Goal: Task Accomplishment & Management: Manage account settings

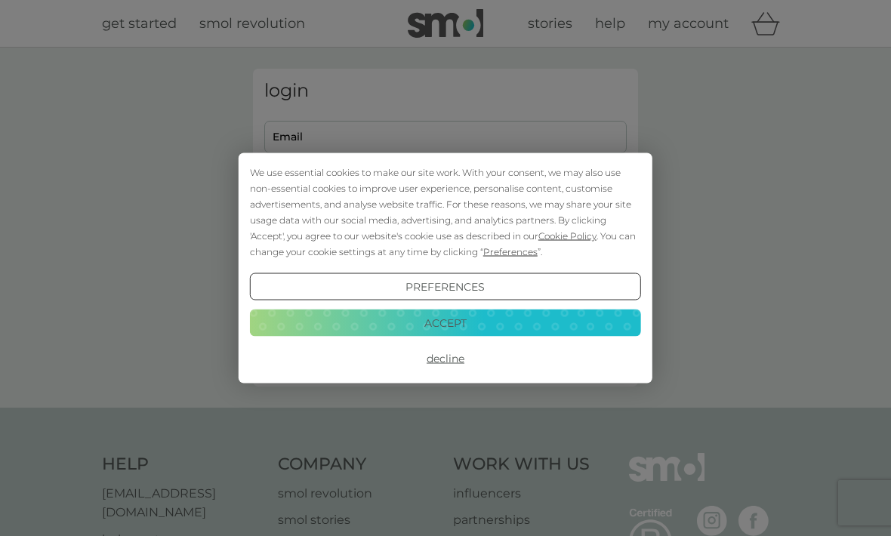
click at [349, 327] on button "Accept" at bounding box center [445, 322] width 391 height 27
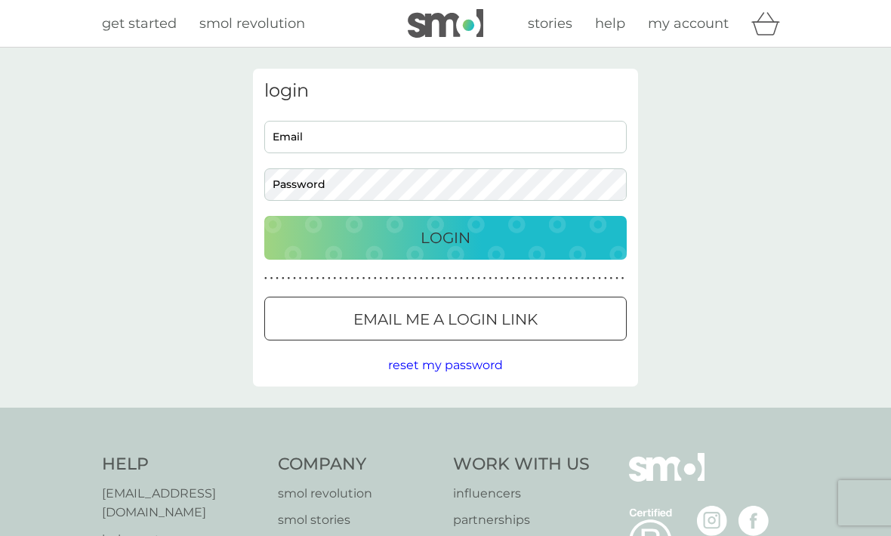
click at [290, 144] on input "Email" at bounding box center [445, 137] width 363 height 32
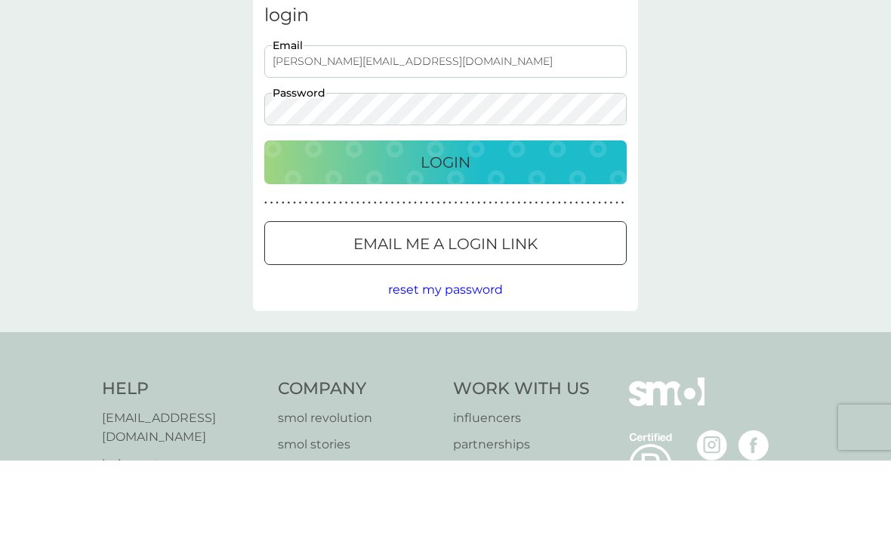
click at [398, 121] on input "louise@placepoint.co" at bounding box center [445, 137] width 363 height 32
type input "[PERSON_NAME][EMAIL_ADDRESS][DOMAIN_NAME]"
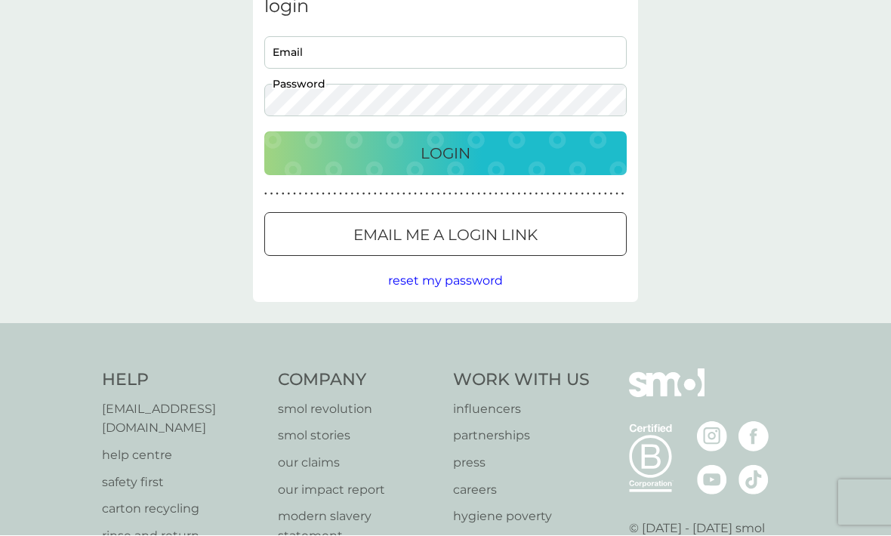
click at [279, 56] on input "Email" at bounding box center [445, 53] width 363 height 32
type input "[PERSON_NAME][EMAIL_ADDRESS][DOMAIN_NAME]"
click at [352, 154] on div "Login" at bounding box center [445, 154] width 332 height 24
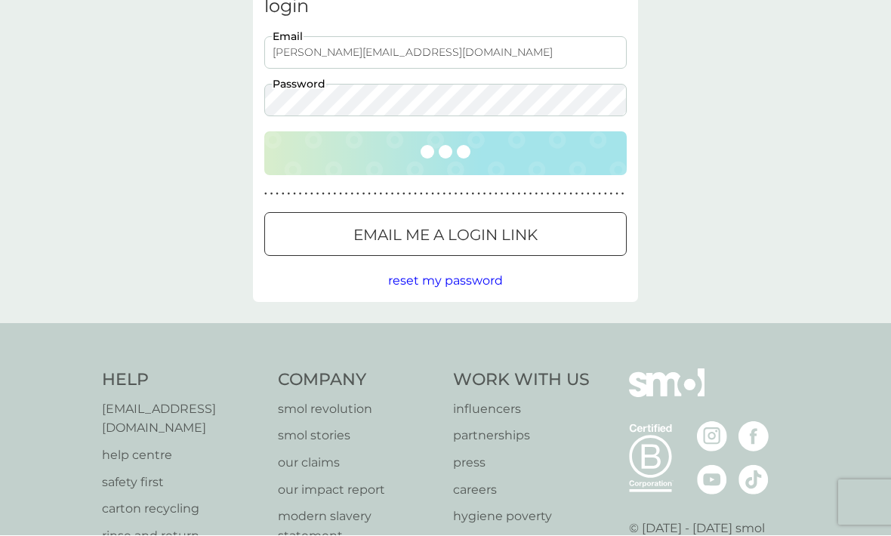
scroll to position [84, 0]
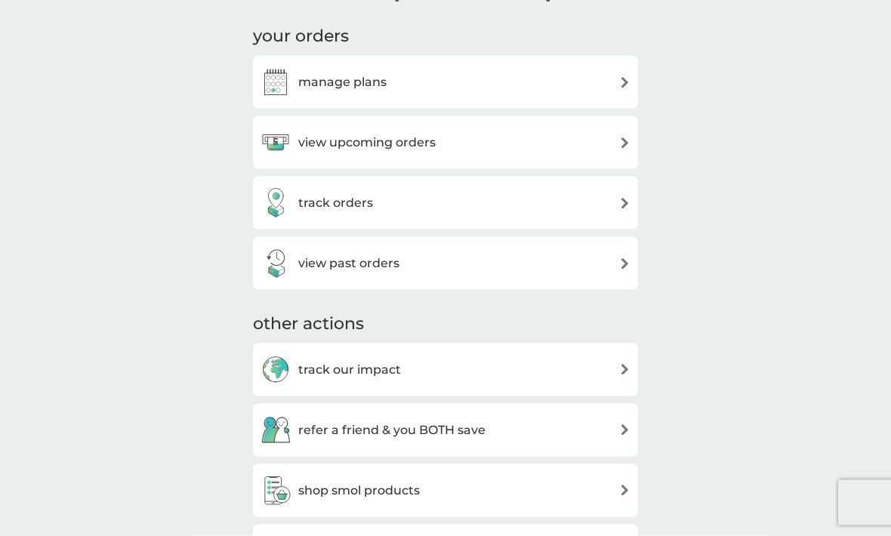
scroll to position [216, 0]
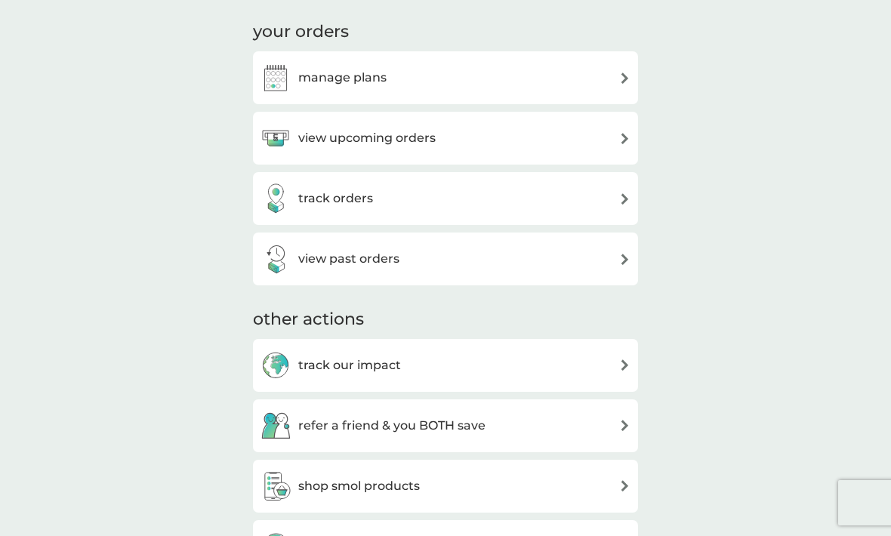
click at [289, 81] on img at bounding box center [276, 78] width 30 height 30
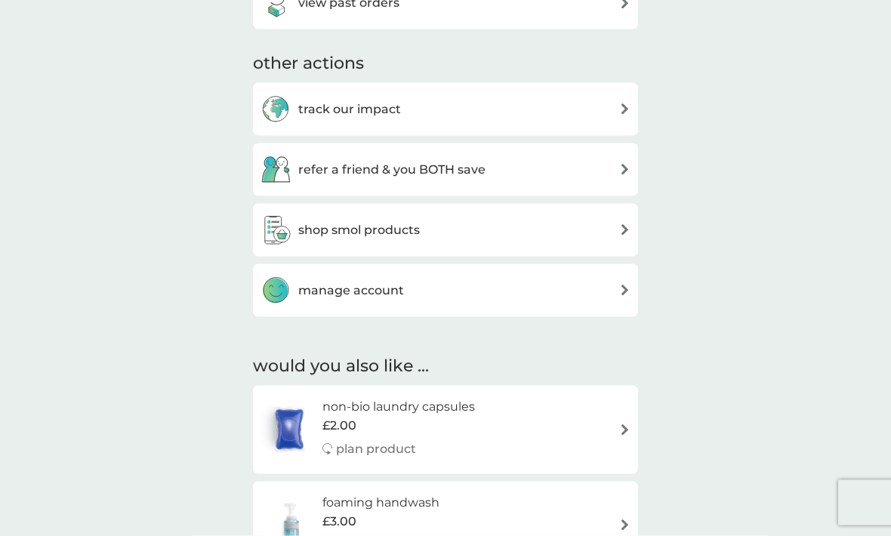
scroll to position [474, 0]
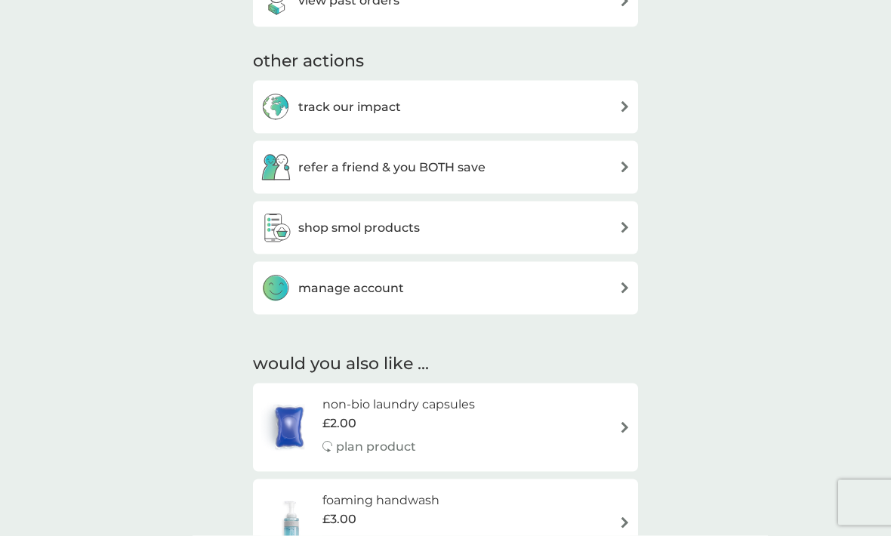
click at [299, 285] on h3 "manage account" at bounding box center [351, 289] width 106 height 20
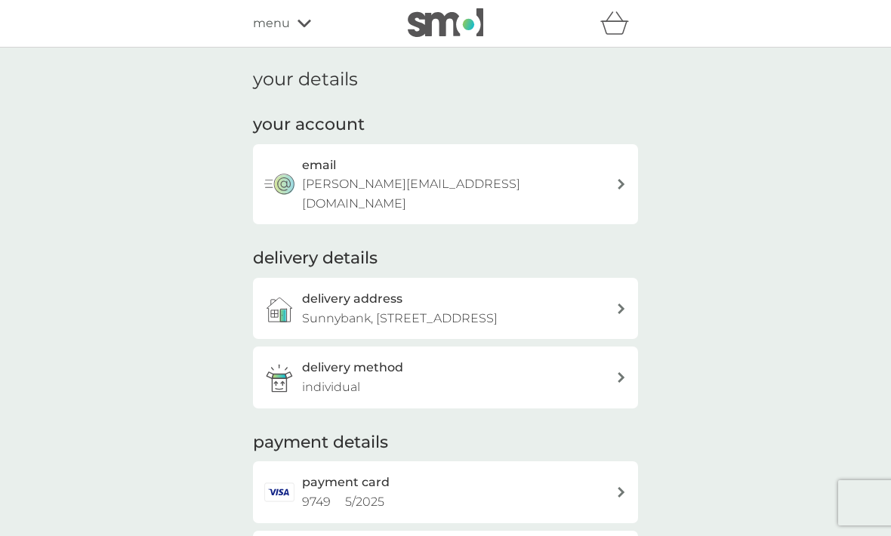
click at [277, 26] on span "menu" at bounding box center [271, 24] width 37 height 20
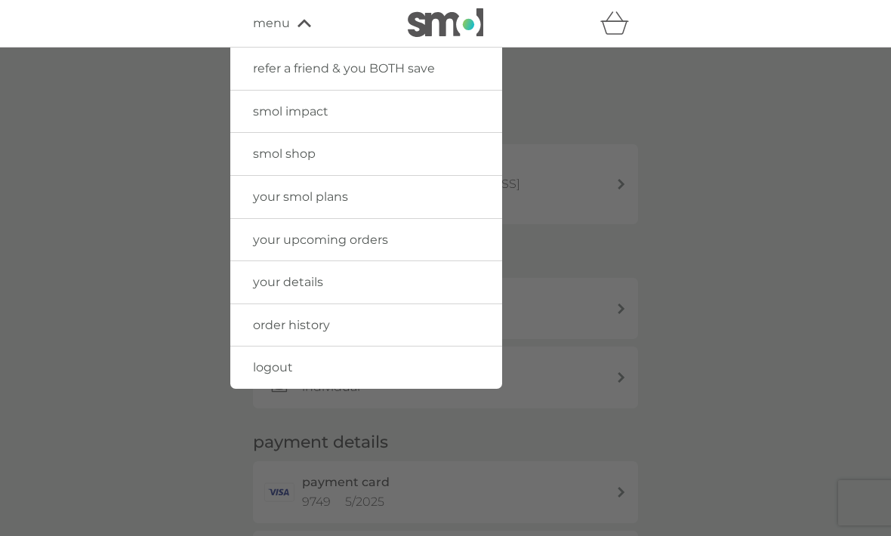
click at [273, 198] on span "your smol plans" at bounding box center [300, 197] width 95 height 14
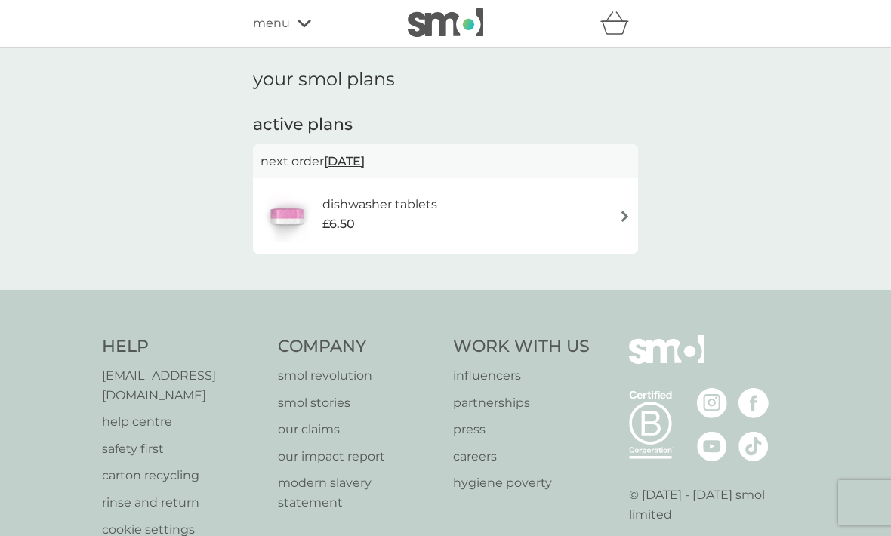
click at [268, 30] on span "menu" at bounding box center [271, 24] width 37 height 20
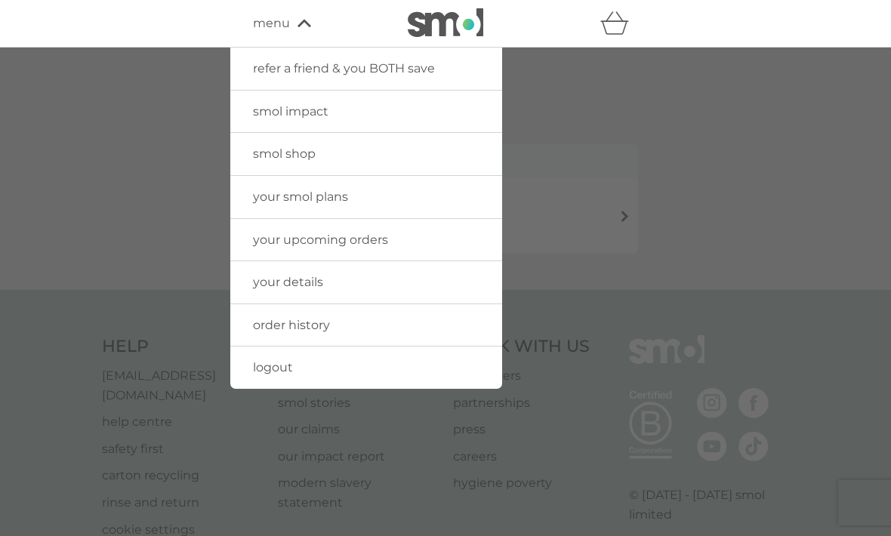
click at [255, 239] on span "your upcoming orders" at bounding box center [320, 240] width 135 height 14
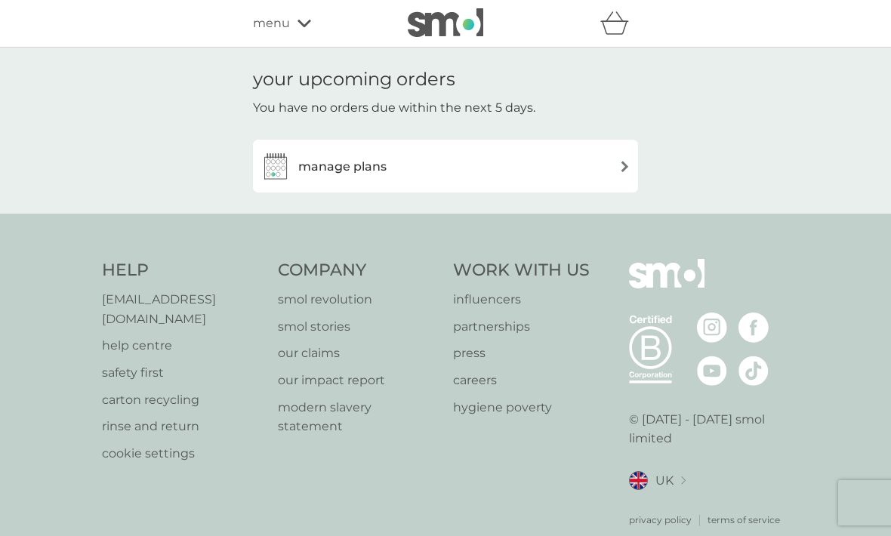
click at [271, 163] on img at bounding box center [276, 166] width 30 height 30
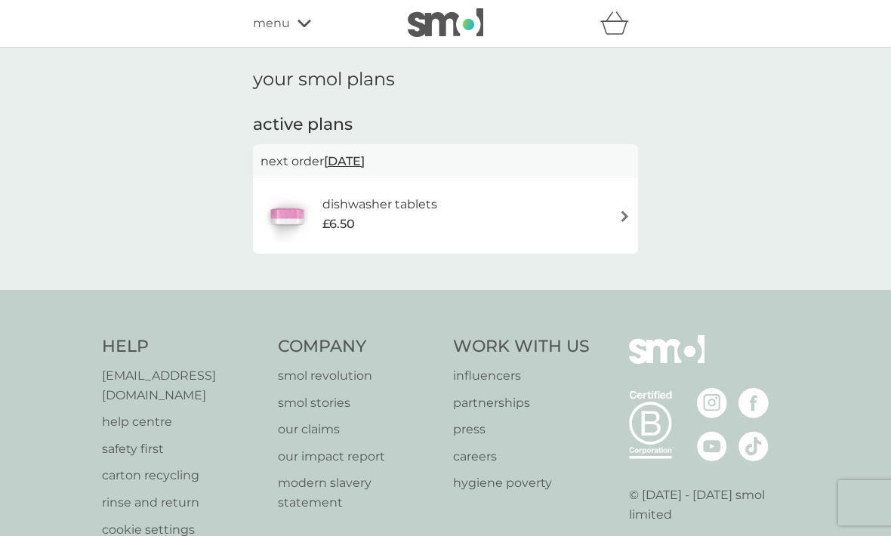
click at [343, 211] on h6 "dishwasher tablets" at bounding box center [380, 205] width 115 height 20
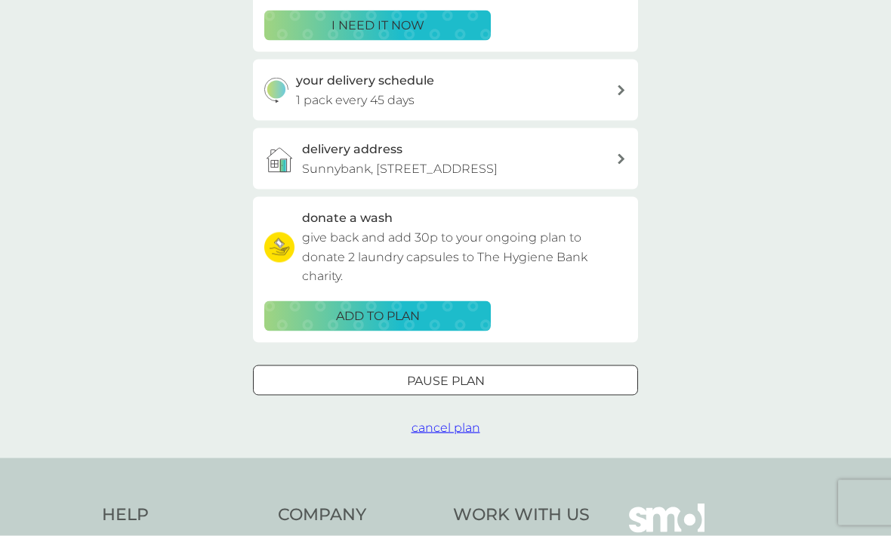
scroll to position [310, 0]
click at [345, 373] on div "Pause plan" at bounding box center [446, 381] width 384 height 20
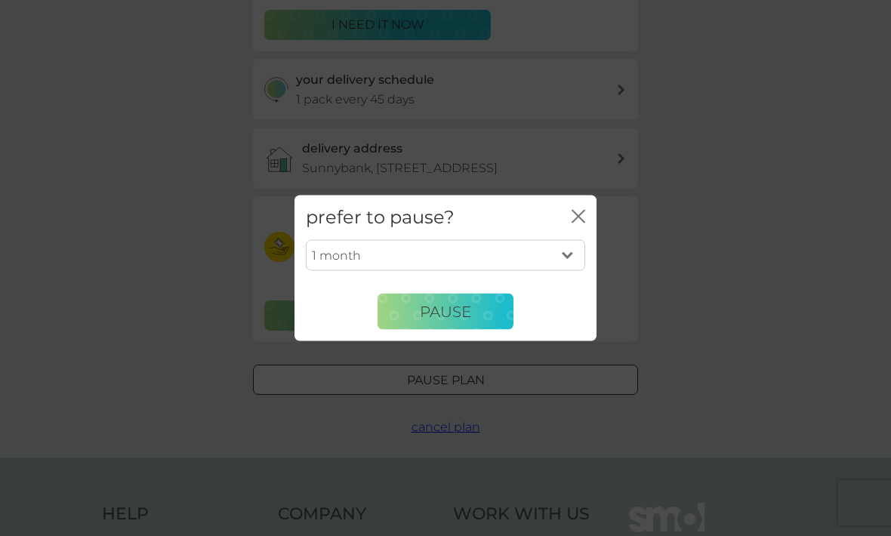
click at [321, 271] on select "1 month 2 months 3 months 4 months 5 months 6 months" at bounding box center [445, 255] width 279 height 32
select select "3"
click at [317, 271] on select "1 month 2 months 3 months 4 months 5 months 6 months" at bounding box center [445, 255] width 279 height 32
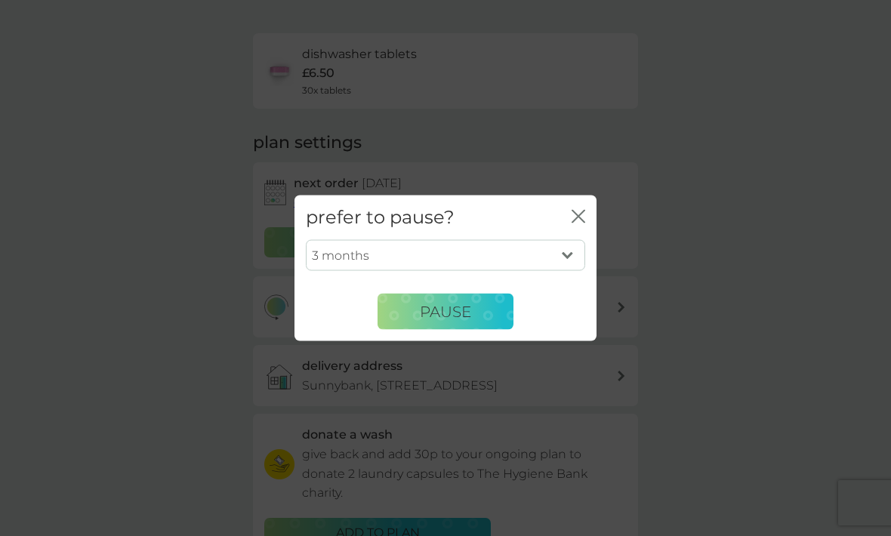
scroll to position [88, 0]
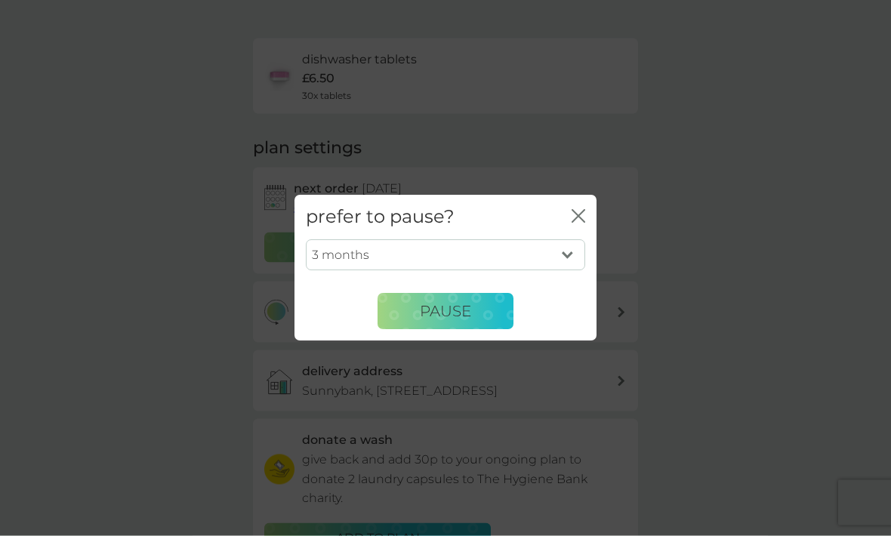
click at [569, 216] on div "prefer to pause? close" at bounding box center [446, 218] width 302 height 45
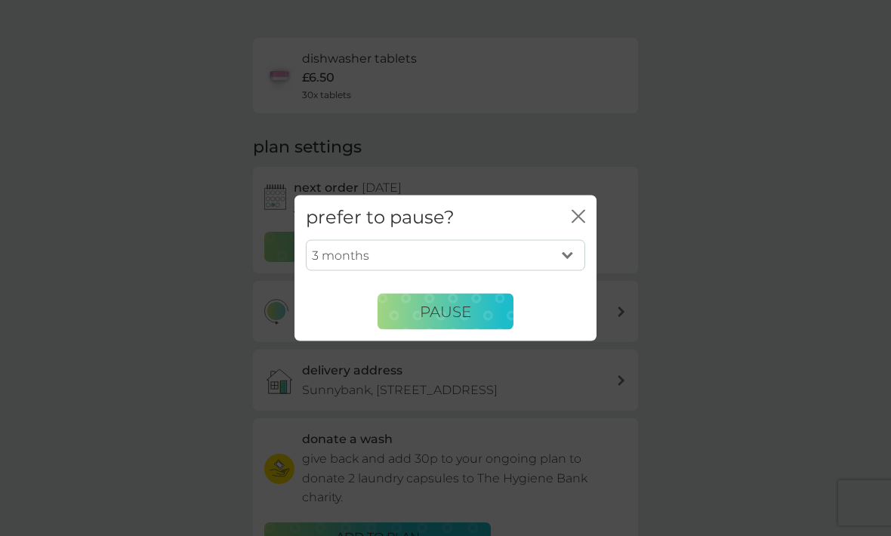
click at [573, 218] on icon "close" at bounding box center [579, 217] width 14 height 14
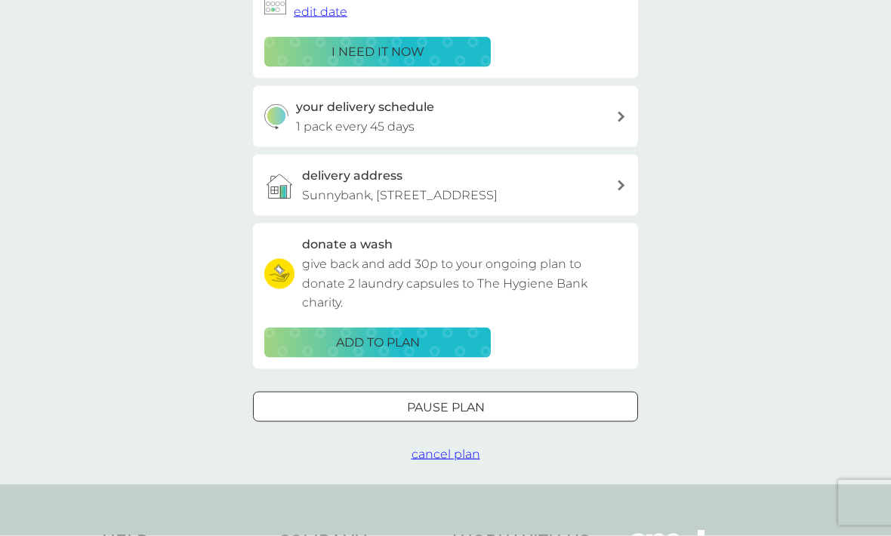
scroll to position [284, 0]
click at [433, 449] on span "cancel plan" at bounding box center [446, 453] width 69 height 14
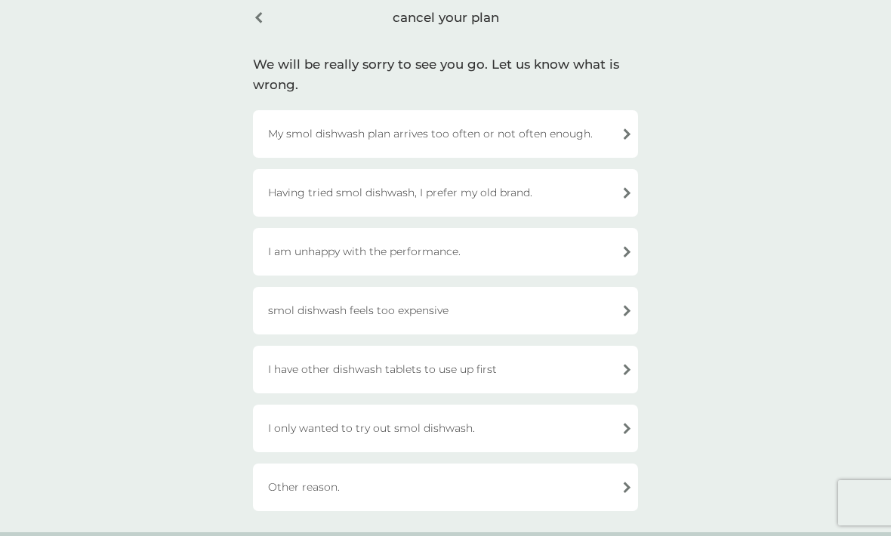
scroll to position [71, 0]
click at [290, 252] on div "I am unhappy with the performance." at bounding box center [445, 250] width 385 height 48
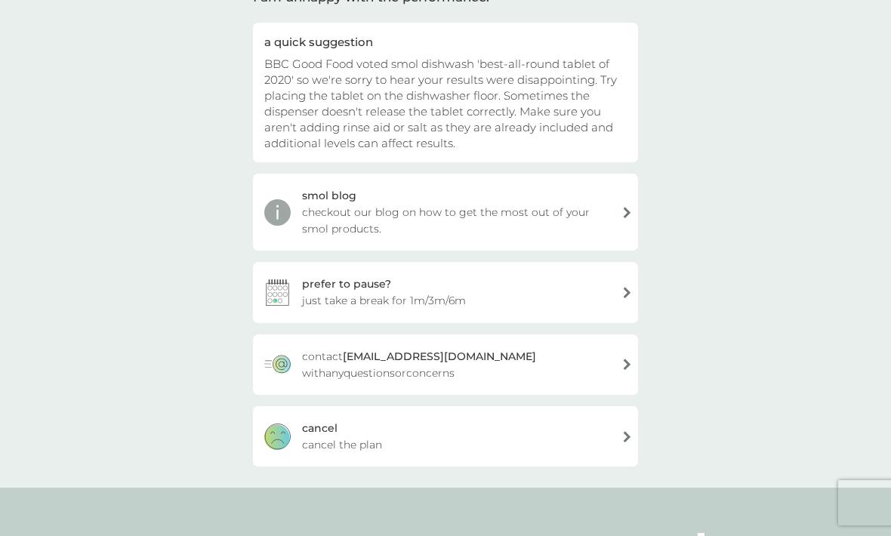
scroll to position [144, 0]
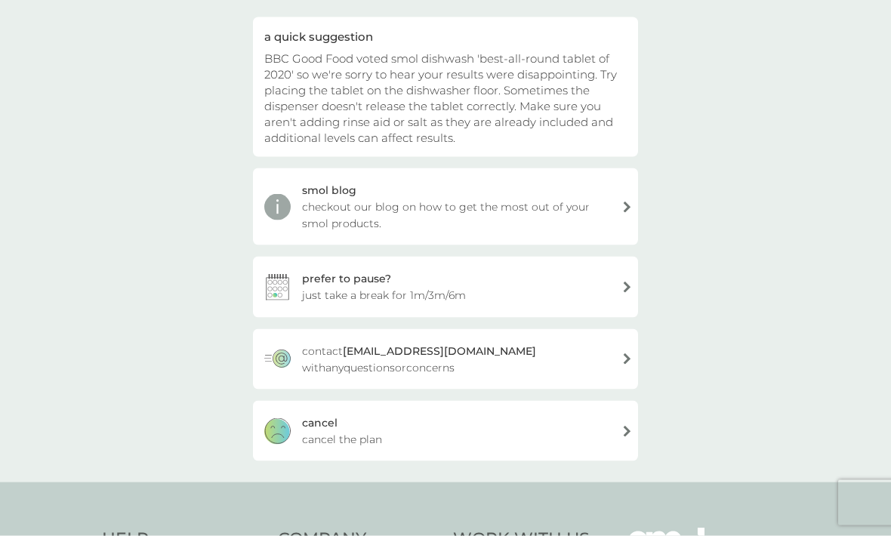
click at [295, 428] on div "[PERSON_NAME] the plan" at bounding box center [445, 431] width 385 height 60
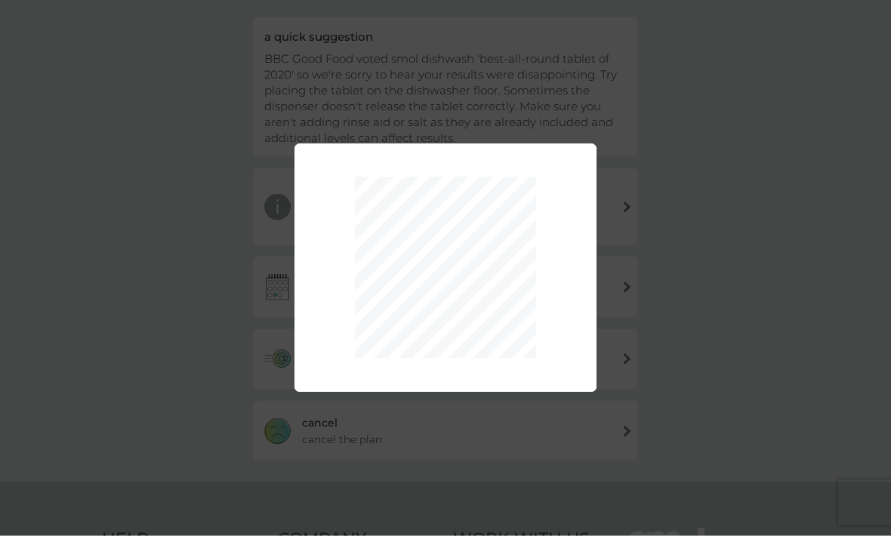
scroll to position [145, 0]
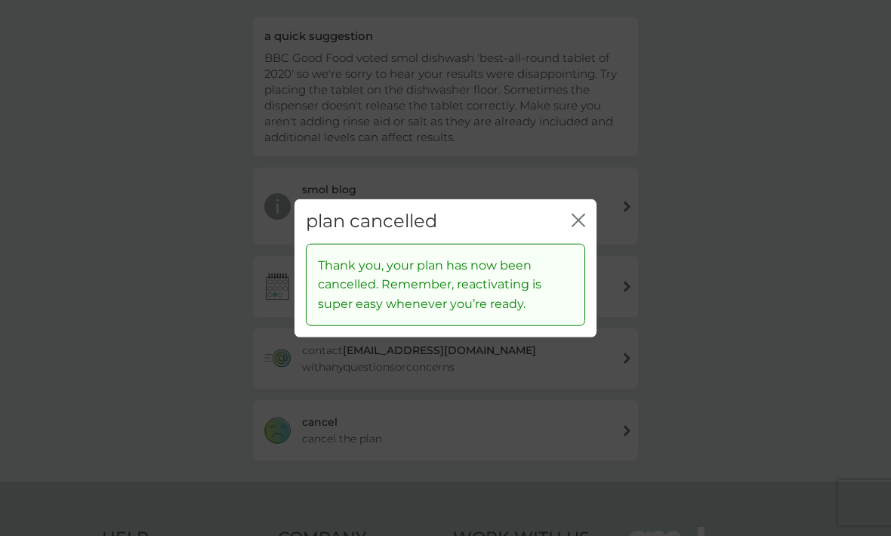
click at [573, 227] on icon "close" at bounding box center [579, 221] width 14 height 14
